Goal: Information Seeking & Learning: Stay updated

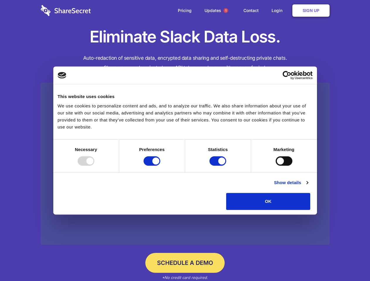
click at [94, 166] on div at bounding box center [86, 160] width 17 height 9
click at [160, 166] on input "Preferences" at bounding box center [151, 160] width 17 height 9
checkbox input "false"
click at [218, 166] on input "Statistics" at bounding box center [217, 160] width 17 height 9
checkbox input "false"
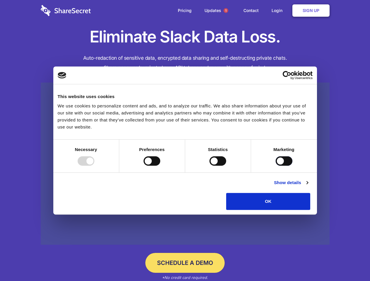
click at [275, 166] on input "Marketing" at bounding box center [283, 160] width 17 height 9
checkbox input "true"
click at [308, 186] on link "Show details" at bounding box center [291, 182] width 34 height 7
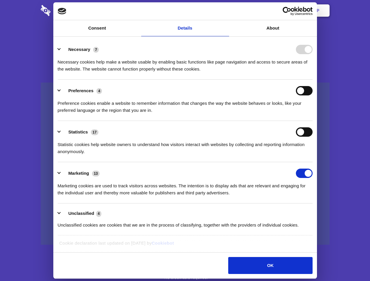
click at [312, 80] on li "Necessary 7 Necessary cookies help make a website usable by enabling basic func…" at bounding box center [185, 58] width 255 height 41
click at [225, 11] on span "1" at bounding box center [225, 10] width 5 height 5
